Goal: Find specific page/section: Find specific page/section

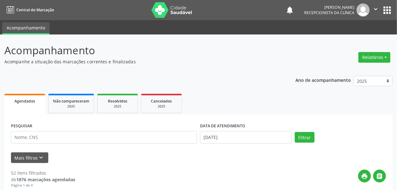
click at [156, 7] on img at bounding box center [172, 10] width 41 height 16
click at [152, 6] on img at bounding box center [172, 10] width 41 height 16
